Goal: Task Accomplishment & Management: Use online tool/utility

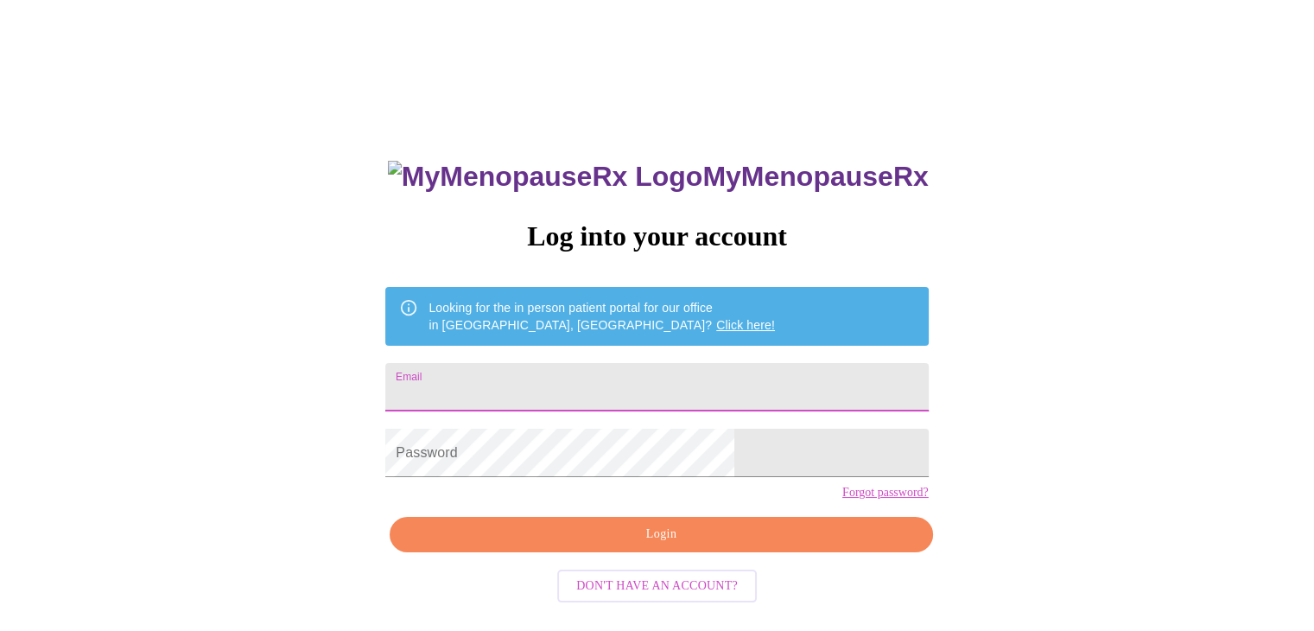
click at [675, 381] on input "Email" at bounding box center [656, 387] width 542 height 48
click at [615, 380] on input "Email" at bounding box center [656, 387] width 542 height 48
click at [548, 381] on input "Email" at bounding box center [656, 387] width 542 height 48
type input "[EMAIL_ADDRESS][DOMAIN_NAME]"
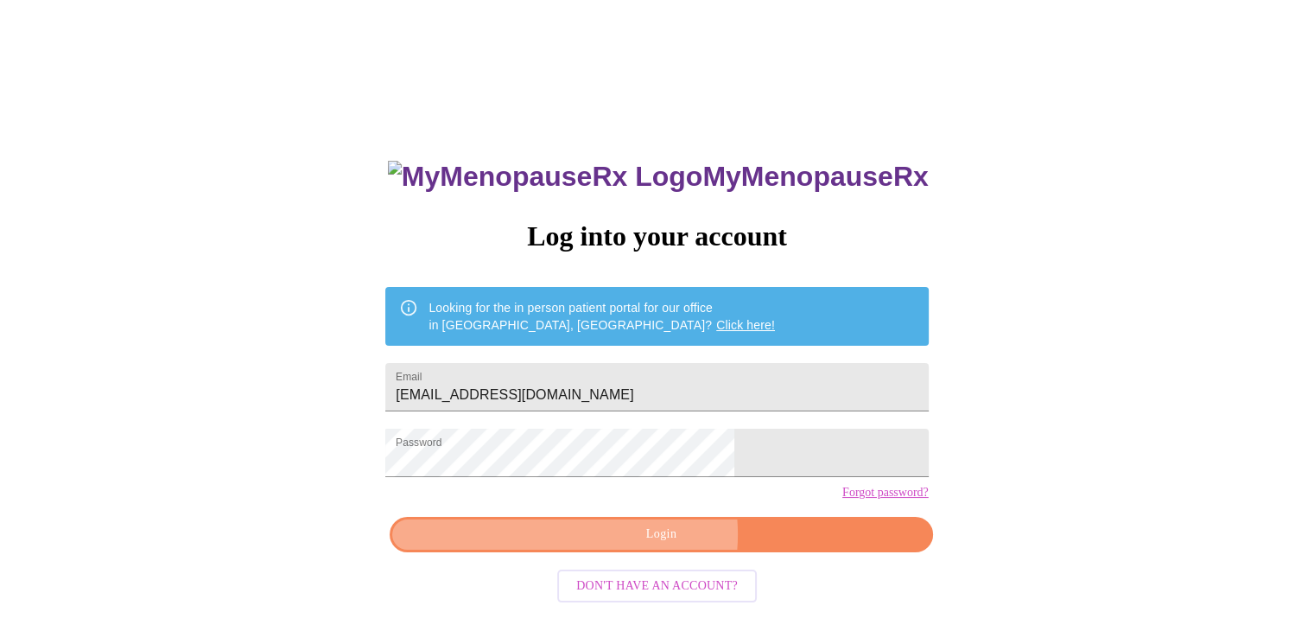
click at [654, 545] on span "Login" at bounding box center [660, 534] width 503 height 22
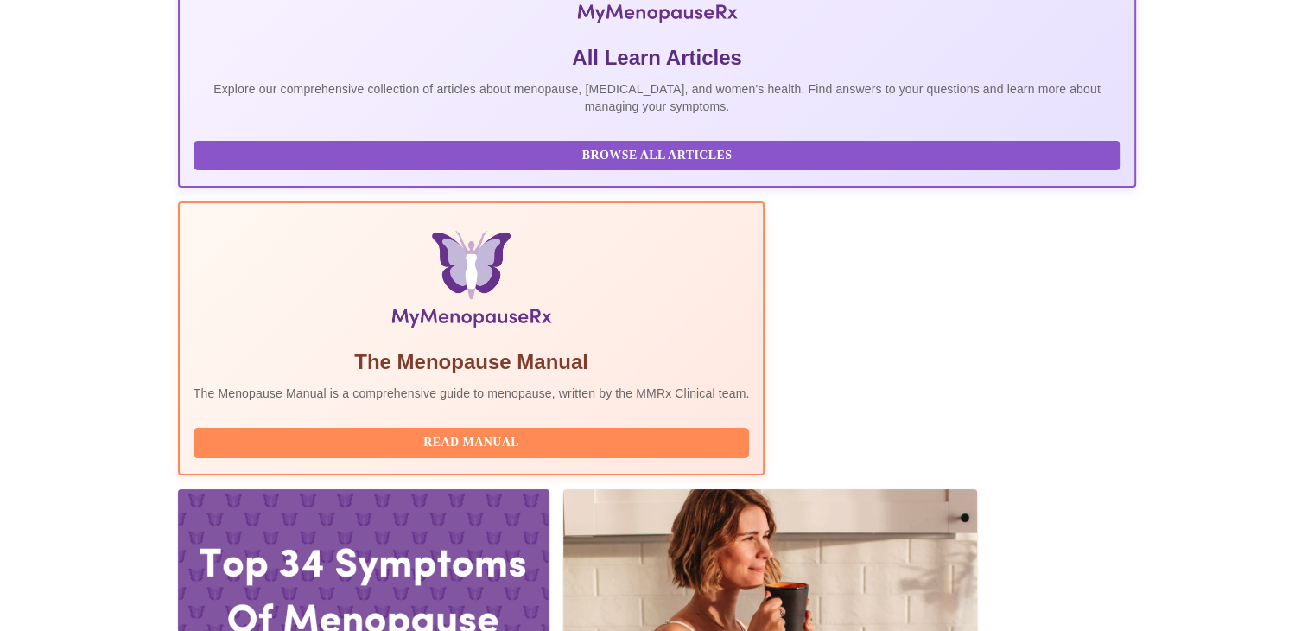
scroll to position [351, 0]
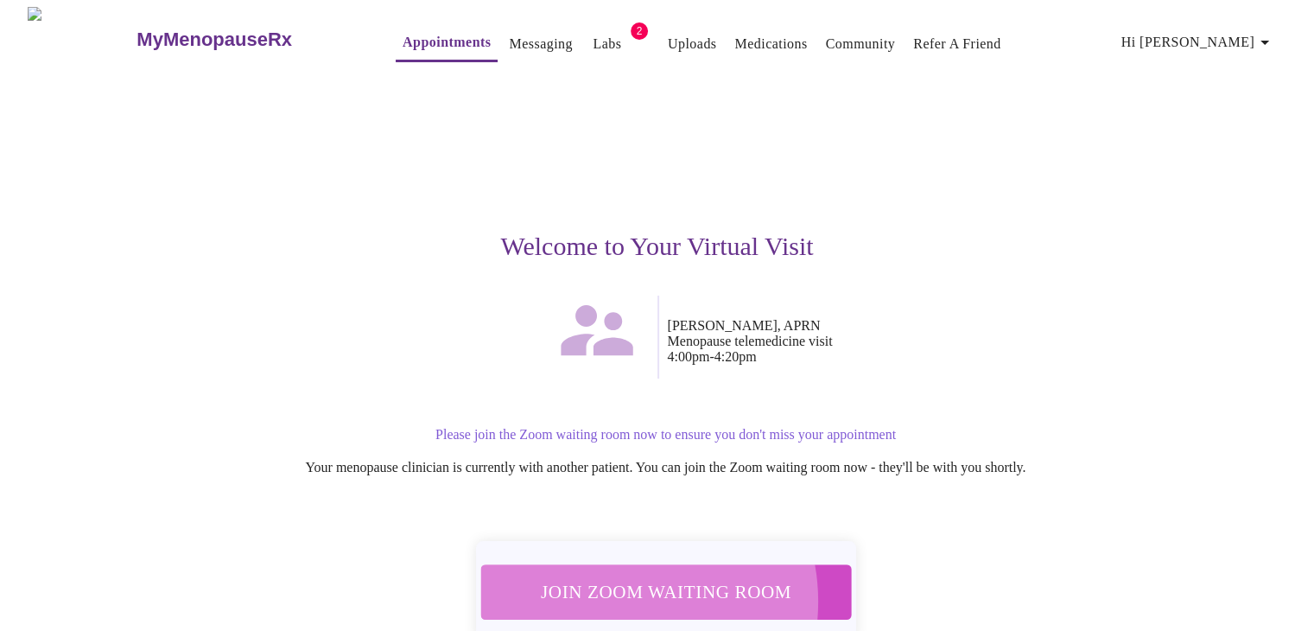
click at [610, 589] on span "Join Zoom Waiting Room" at bounding box center [665, 591] width 325 height 32
